Goal: Navigation & Orientation: Find specific page/section

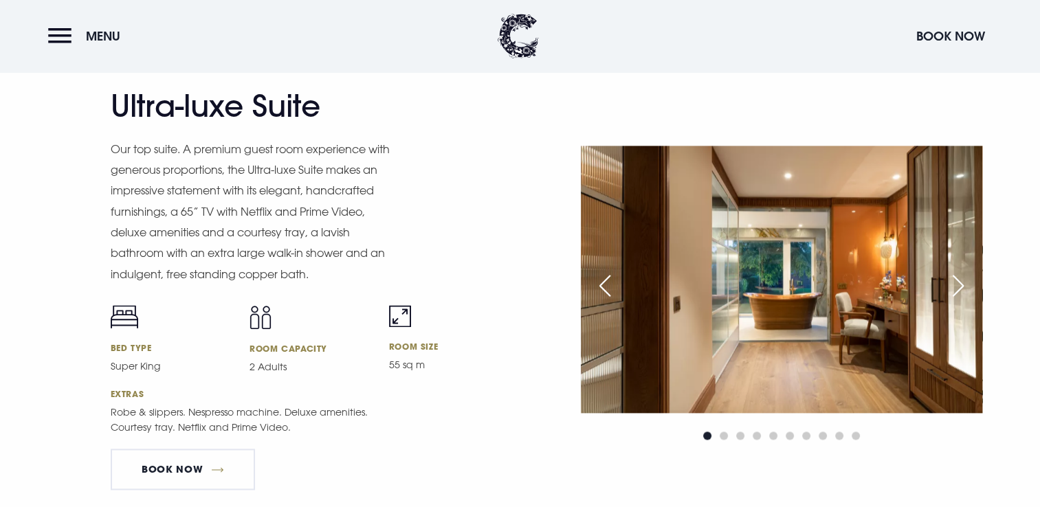
scroll to position [1788, 0]
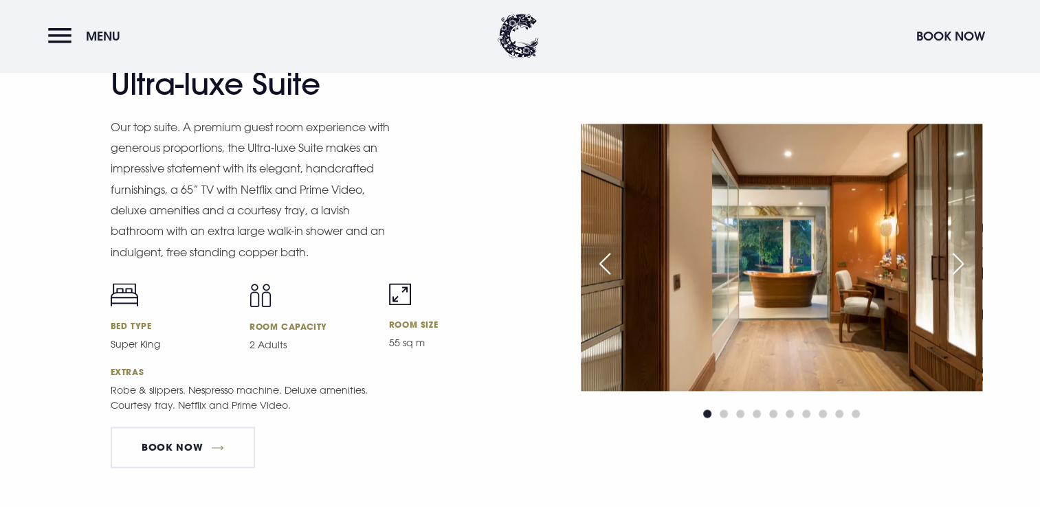
click at [949, 265] on div "Next slide" at bounding box center [958, 264] width 34 height 30
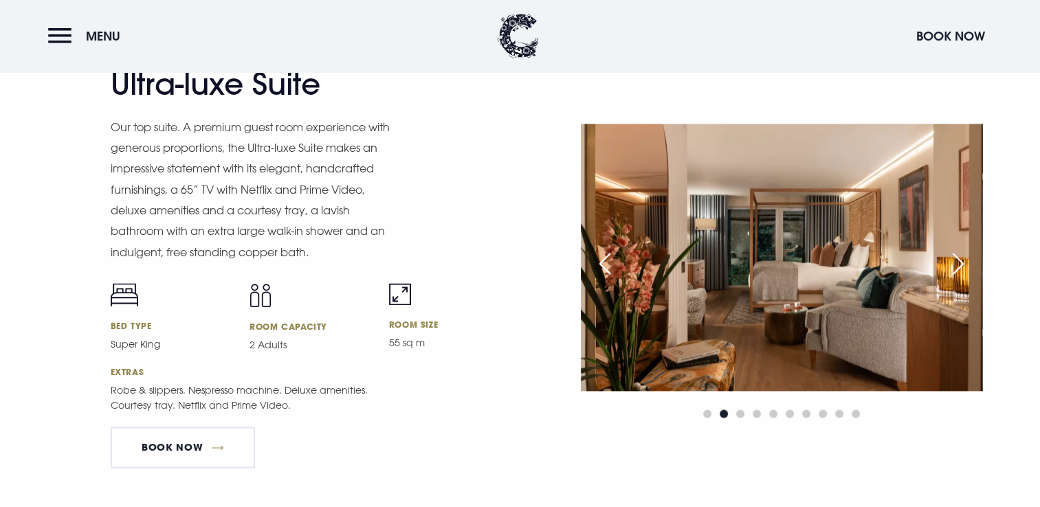
click at [949, 265] on div "Next slide" at bounding box center [958, 264] width 34 height 30
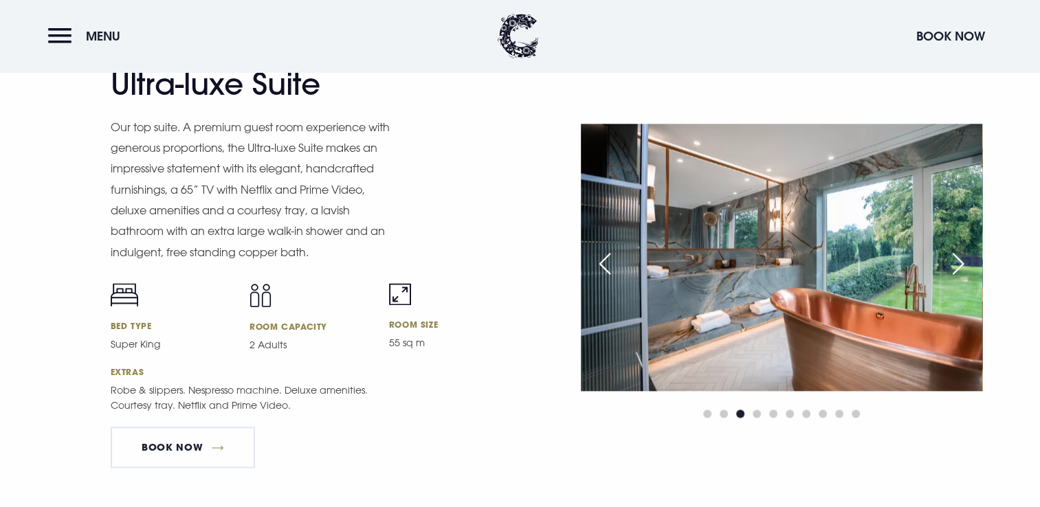
click at [965, 293] on img at bounding box center [782, 257] width 402 height 267
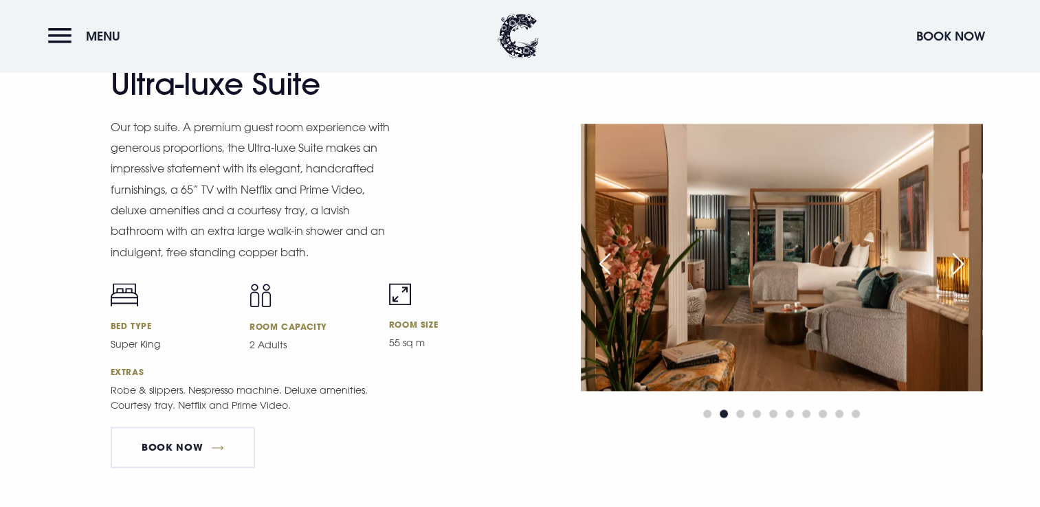
click at [949, 261] on div "Next slide" at bounding box center [958, 264] width 34 height 30
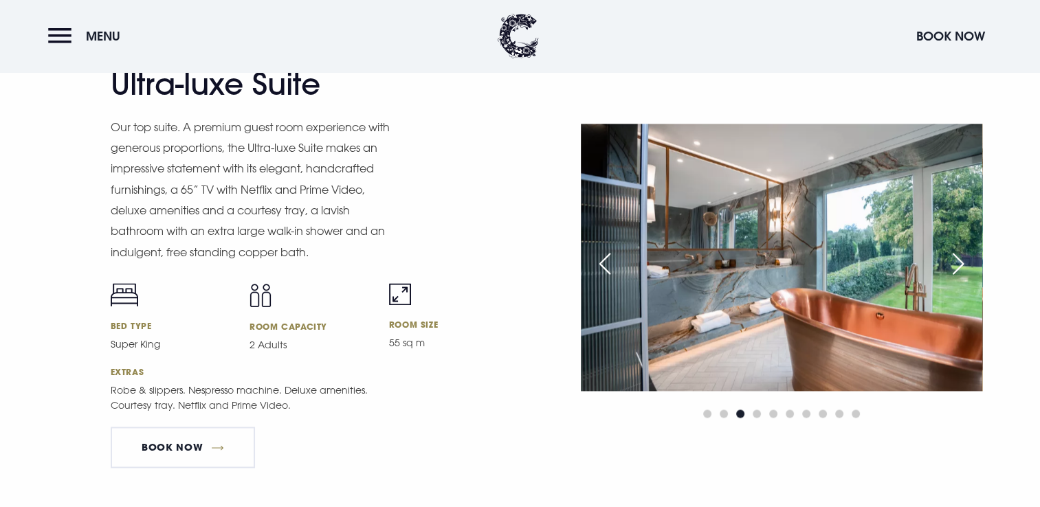
click at [949, 261] on div "Next slide" at bounding box center [958, 264] width 34 height 30
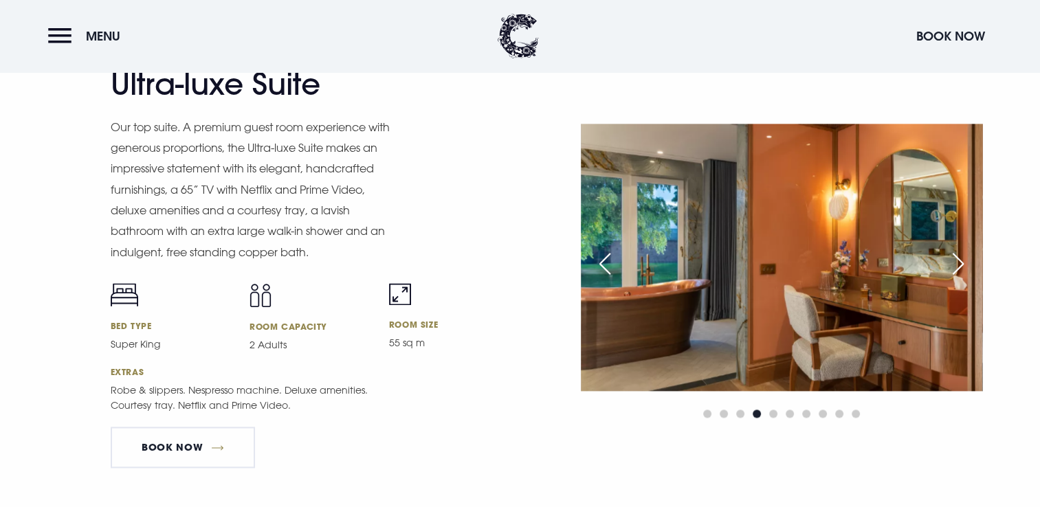
click at [960, 261] on div "Next slide" at bounding box center [958, 264] width 34 height 30
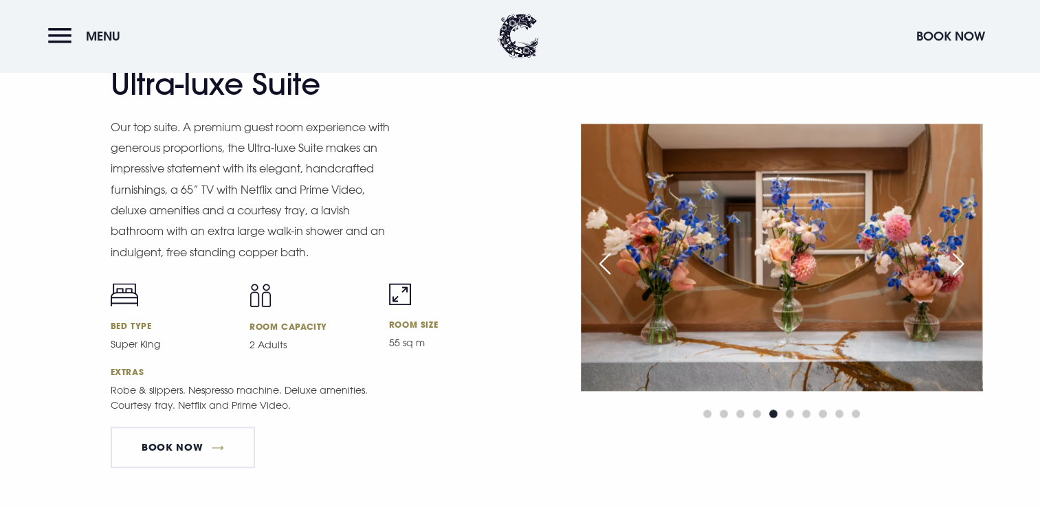
click at [959, 261] on div "Next slide" at bounding box center [958, 264] width 34 height 30
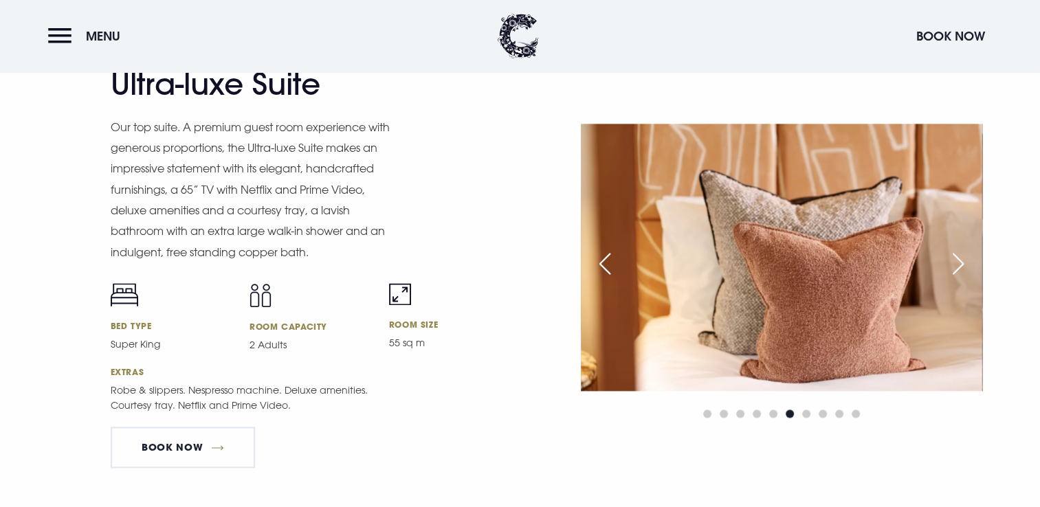
click at [959, 261] on div "Next slide" at bounding box center [958, 264] width 34 height 30
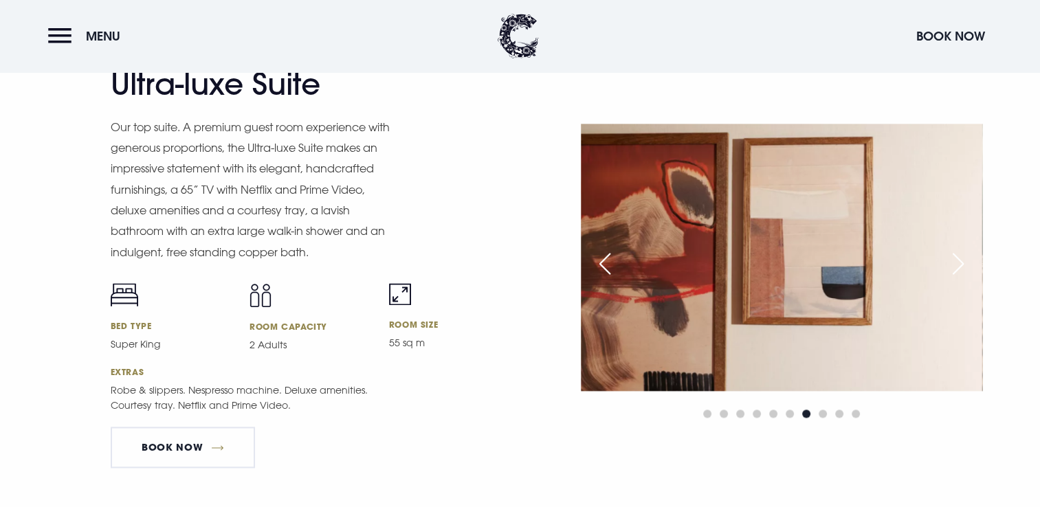
click at [959, 261] on div "Next slide" at bounding box center [958, 264] width 34 height 30
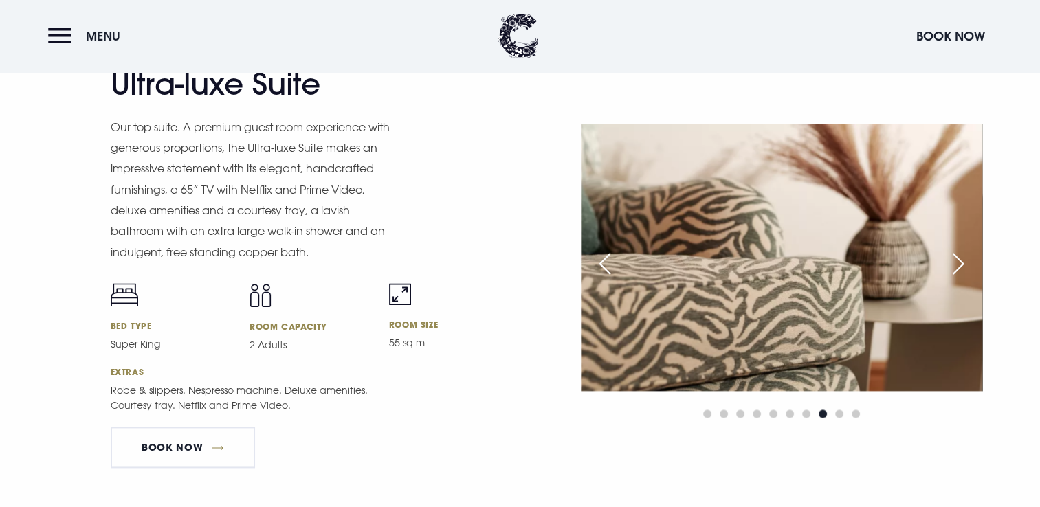
click at [959, 261] on div "Next slide" at bounding box center [958, 264] width 34 height 30
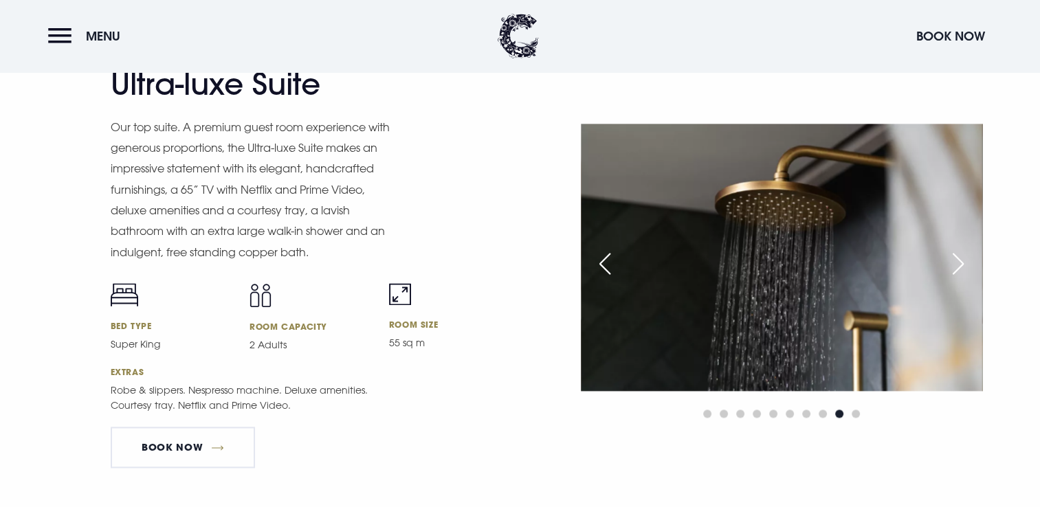
click at [959, 261] on div "Next slide" at bounding box center [958, 264] width 34 height 30
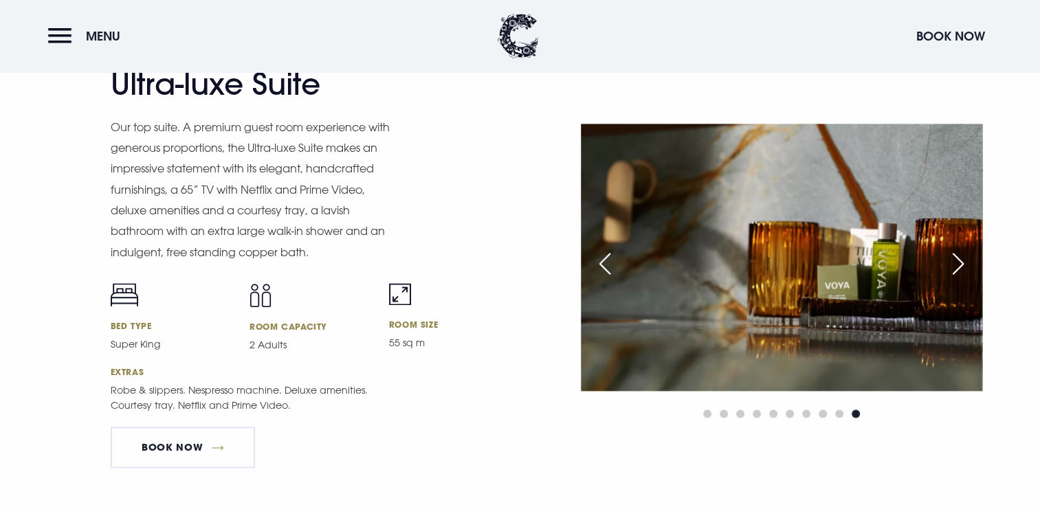
click at [959, 261] on div "Next slide" at bounding box center [958, 264] width 34 height 30
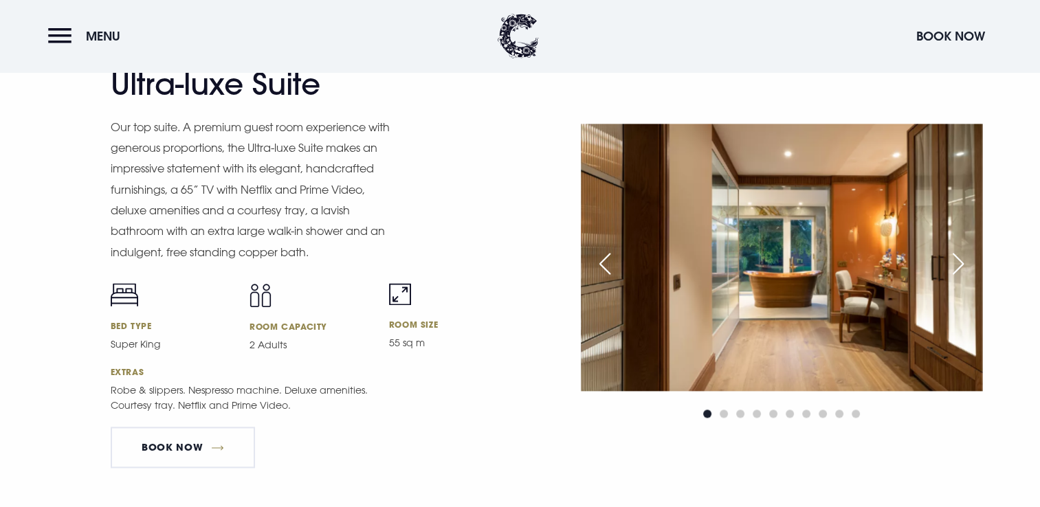
click at [959, 261] on div "Next slide" at bounding box center [958, 264] width 34 height 30
